Goal: Task Accomplishment & Management: Manage account settings

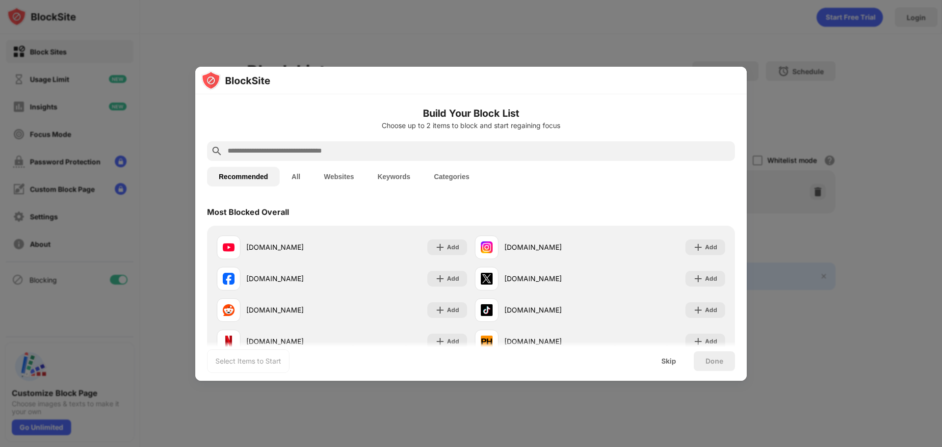
click at [400, 144] on div at bounding box center [471, 151] width 528 height 20
click at [357, 150] on input "text" at bounding box center [479, 151] width 505 height 12
paste input "**********"
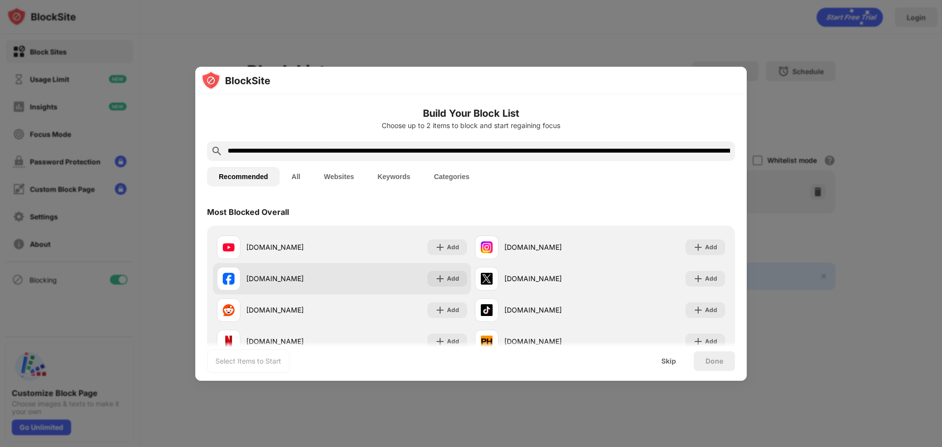
scroll to position [0, 902]
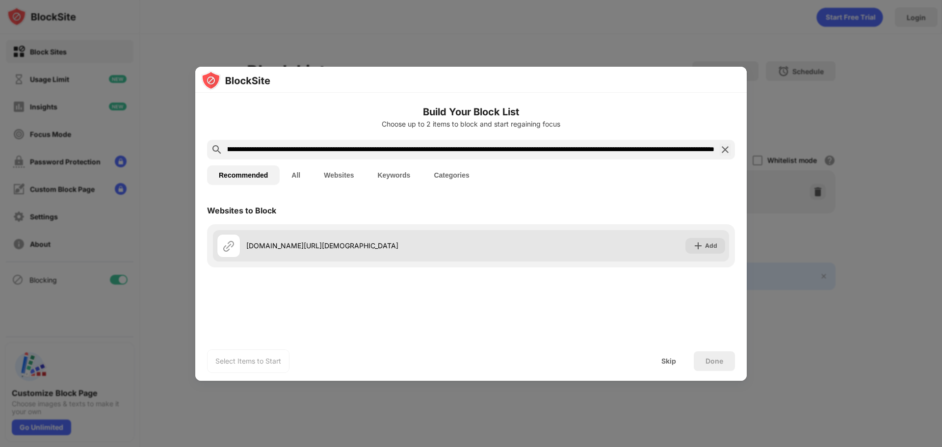
type input "**********"
click at [322, 247] on div "[DOMAIN_NAME][URL][DEMOGRAPHIC_DATA]" at bounding box center [358, 245] width 225 height 10
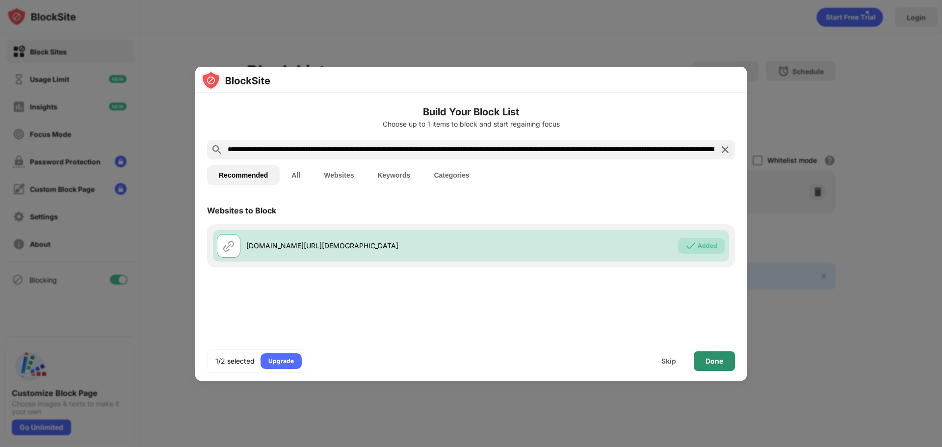
click at [712, 366] on div "Done" at bounding box center [714, 361] width 41 height 20
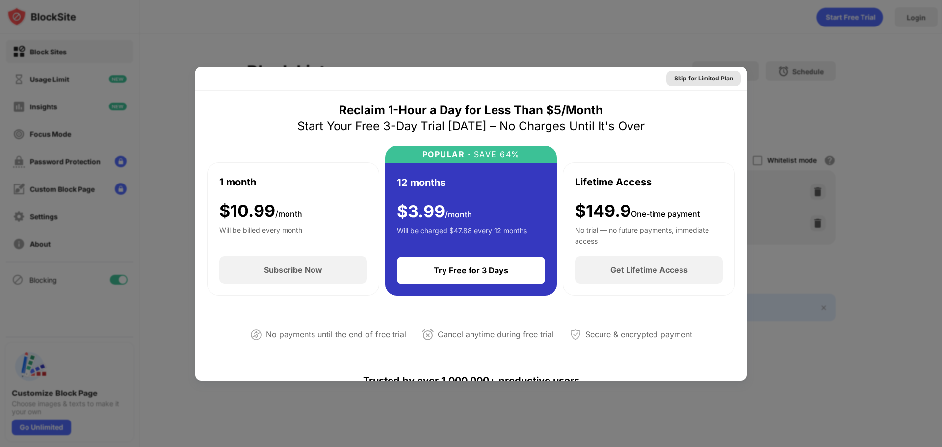
click at [705, 80] on div "Skip for Limited Plan" at bounding box center [703, 79] width 59 height 10
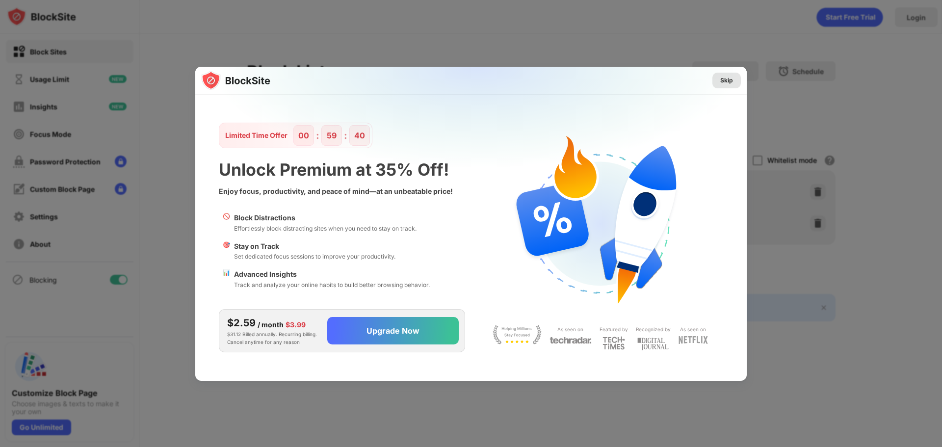
click at [729, 84] on div "Skip" at bounding box center [726, 81] width 13 height 10
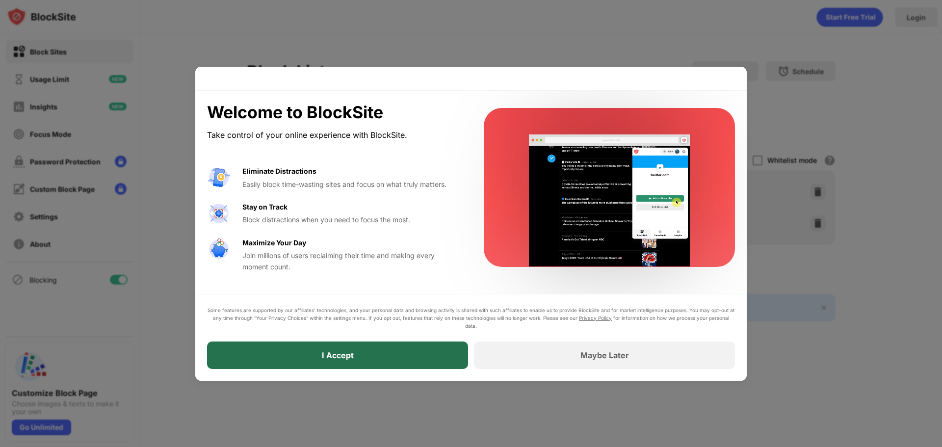
click at [381, 352] on div "I Accept" at bounding box center [337, 355] width 261 height 27
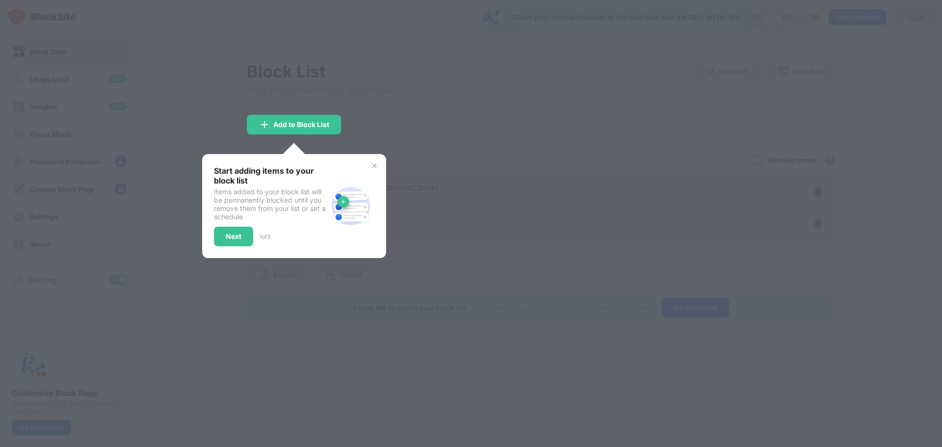
drag, startPoint x: 654, startPoint y: 126, endPoint x: 682, endPoint y: 37, distance: 93.3
click at [654, 126] on div at bounding box center [471, 223] width 942 height 447
drag, startPoint x: 848, startPoint y: 38, endPoint x: 837, endPoint y: 24, distance: 18.2
click at [849, 37] on div at bounding box center [471, 223] width 942 height 447
